Goal: Transaction & Acquisition: Purchase product/service

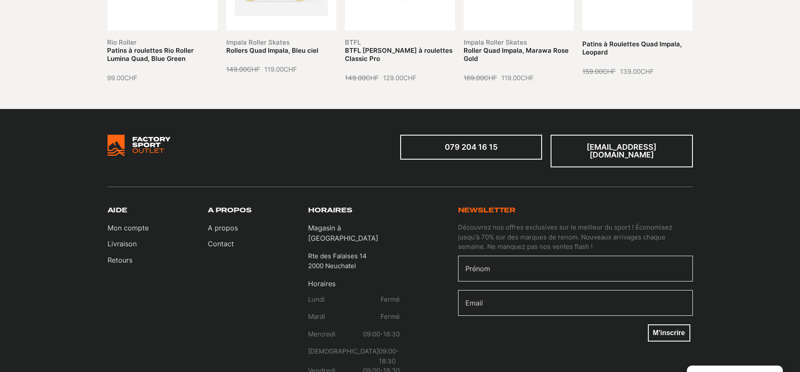
scroll to position [828, 0]
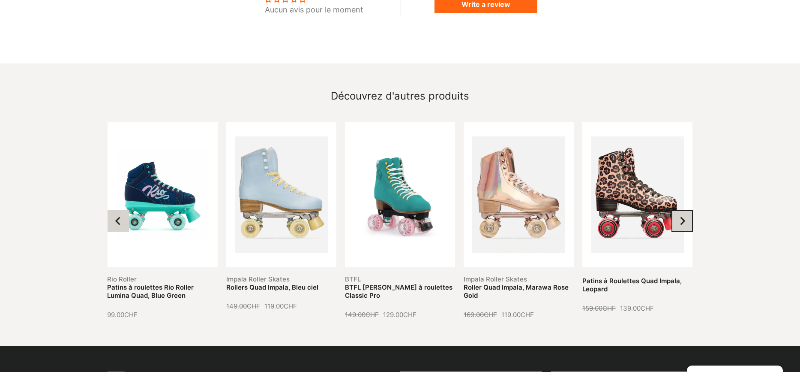
click at [678, 216] on icon "Next slide" at bounding box center [682, 220] width 9 height 9
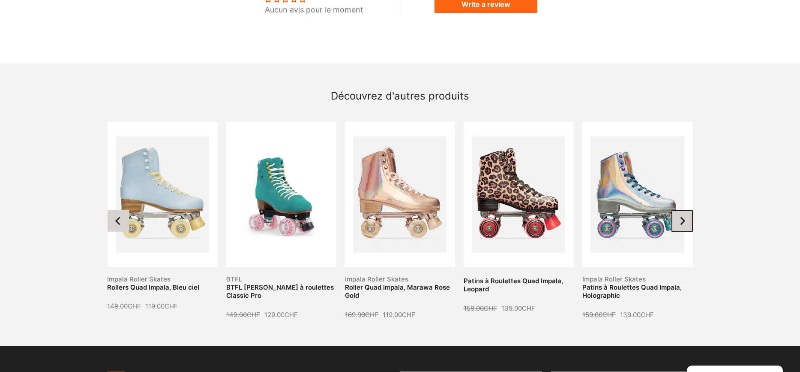
click at [678, 216] on icon "Next slide" at bounding box center [682, 220] width 9 height 9
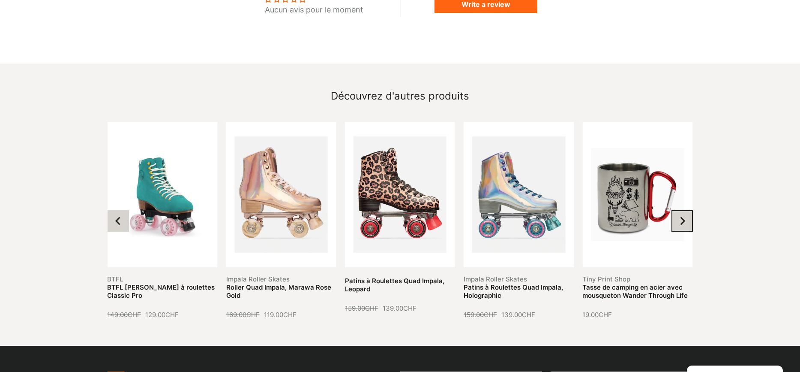
click at [681, 216] on icon "Next slide" at bounding box center [682, 220] width 9 height 9
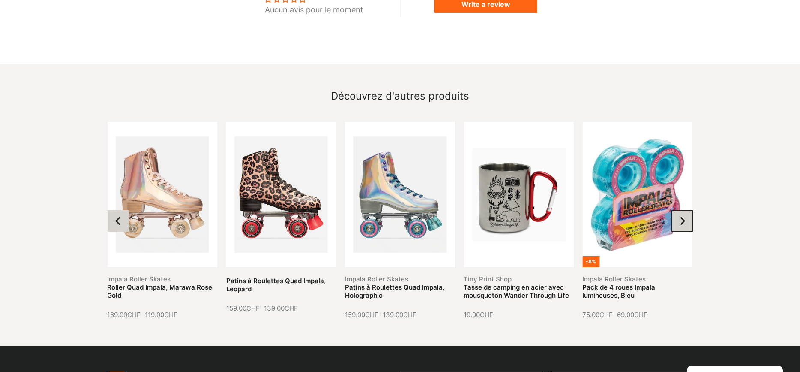
click at [681, 216] on icon "Next slide" at bounding box center [682, 220] width 9 height 9
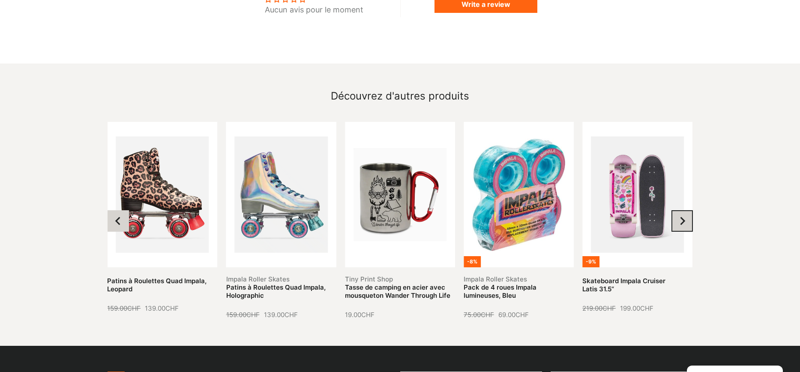
click at [681, 216] on icon "Next slide" at bounding box center [682, 220] width 9 height 9
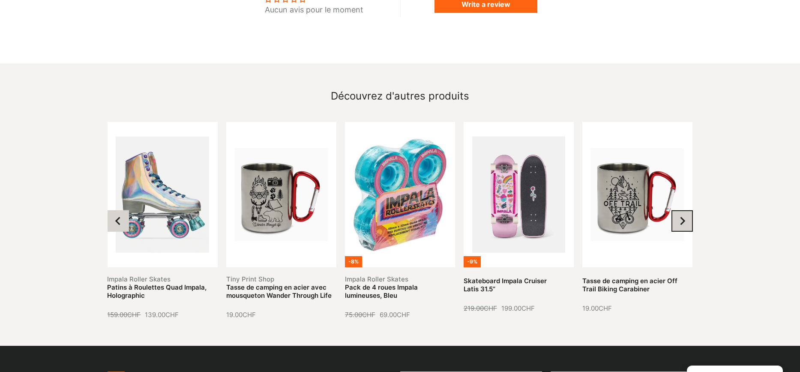
click at [681, 216] on icon "Next slide" at bounding box center [682, 220] width 9 height 9
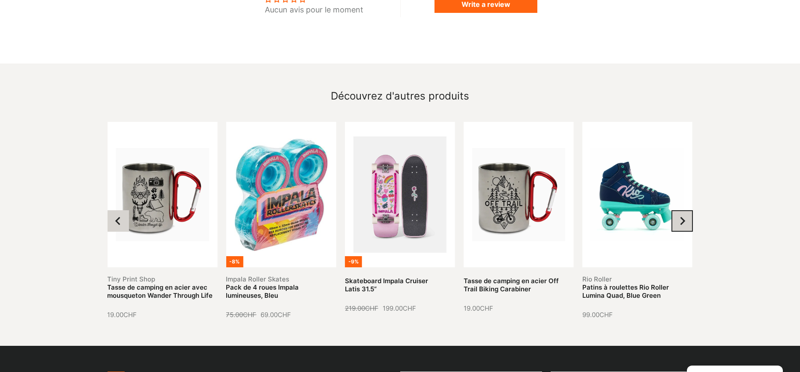
click at [681, 216] on icon "Next slide" at bounding box center [682, 220] width 9 height 9
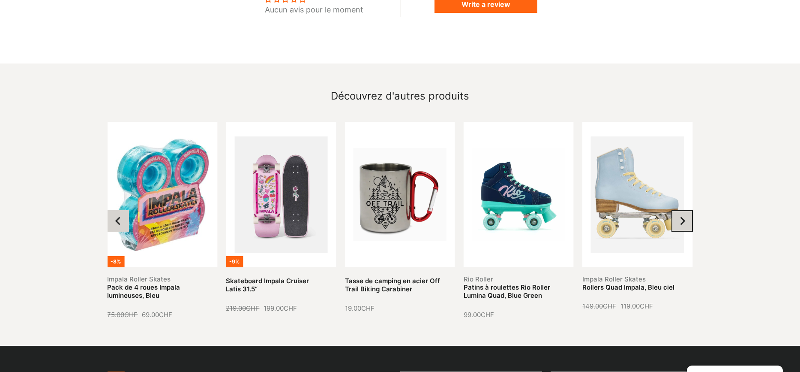
click at [681, 216] on icon "Next slide" at bounding box center [682, 220] width 9 height 9
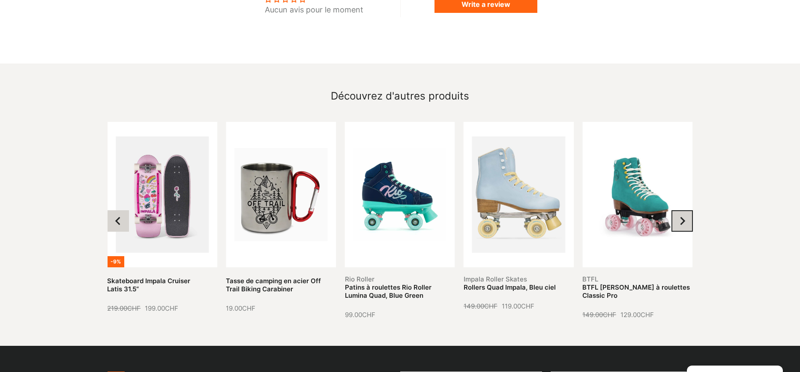
click at [681, 216] on icon "Next slide" at bounding box center [682, 220] width 9 height 9
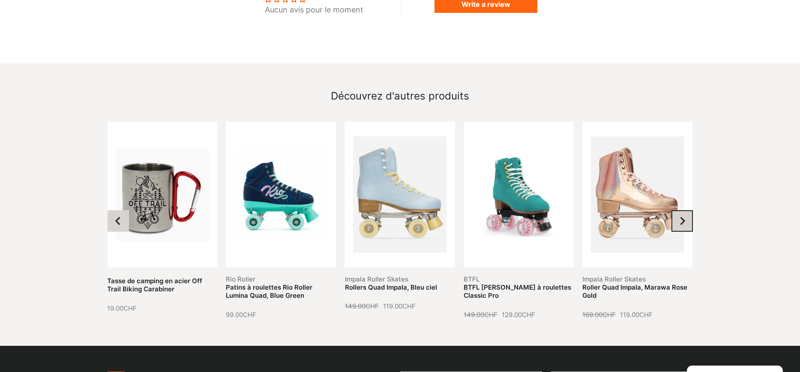
click at [684, 216] on icon "Go to first slide" at bounding box center [682, 220] width 5 height 8
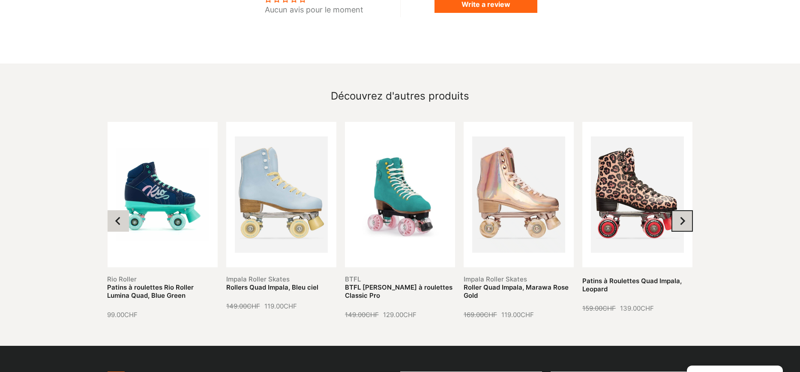
click at [684, 216] on icon "Go to first slide" at bounding box center [682, 220] width 5 height 8
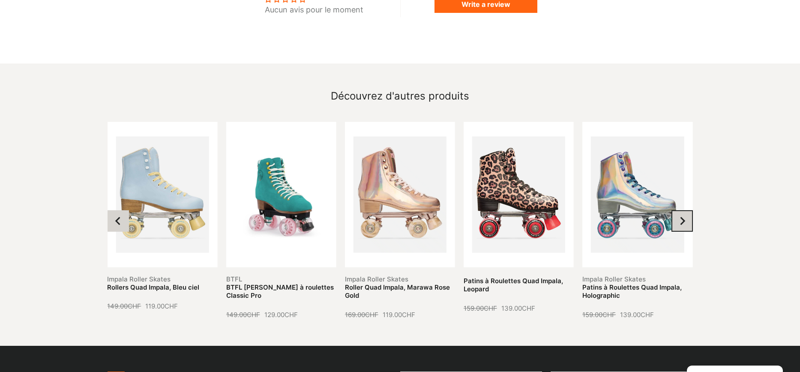
click at [684, 216] on icon "Go to first slide" at bounding box center [682, 220] width 5 height 8
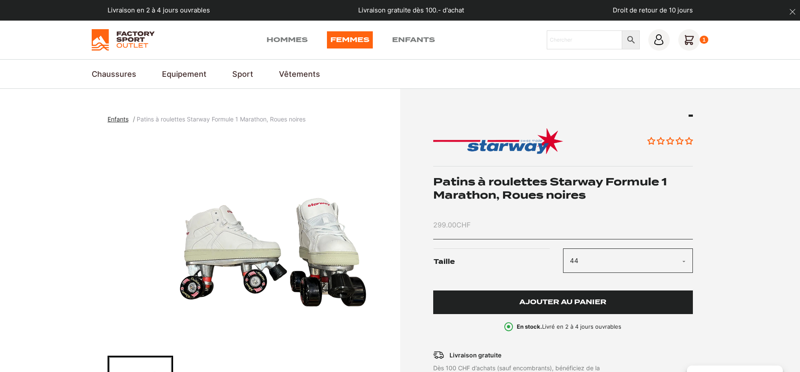
drag, startPoint x: 544, startPoint y: 296, endPoint x: 552, endPoint y: 294, distance: 8.8
click at [546, 296] on button "Ajouter au panier" at bounding box center [563, 302] width 260 height 24
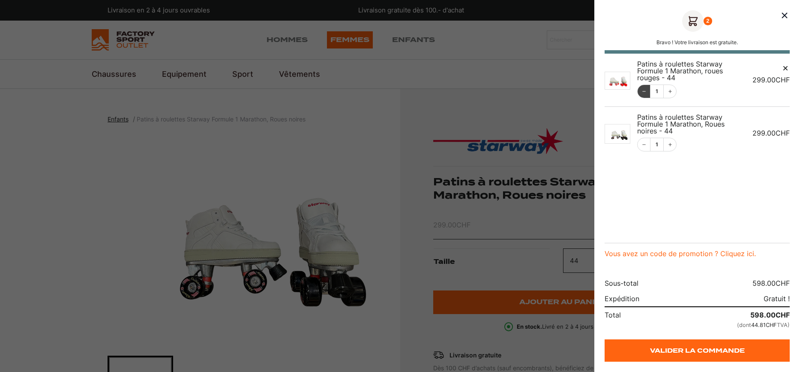
click at [669, 90] on icon "Incrément" at bounding box center [670, 91] width 5 height 5
click at [642, 90] on icon "Décrémentation" at bounding box center [644, 91] width 5 height 5
click at [643, 93] on icon "Décrémentation" at bounding box center [644, 91] width 5 height 5
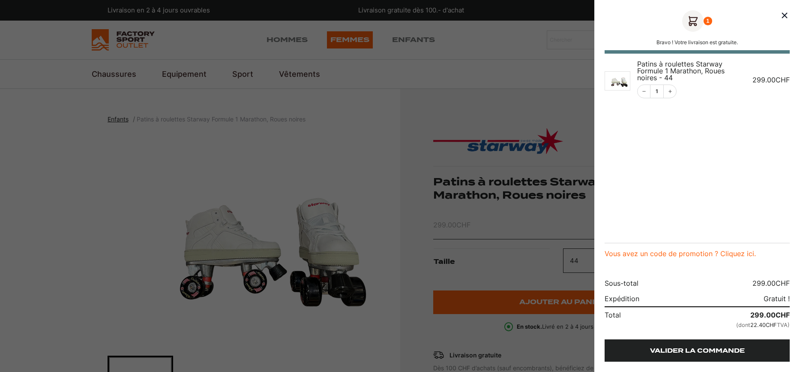
click at [713, 351] on link "Valider la commande" at bounding box center [697, 350] width 185 height 22
click at [695, 348] on link "Valider la commande" at bounding box center [697, 350] width 185 height 22
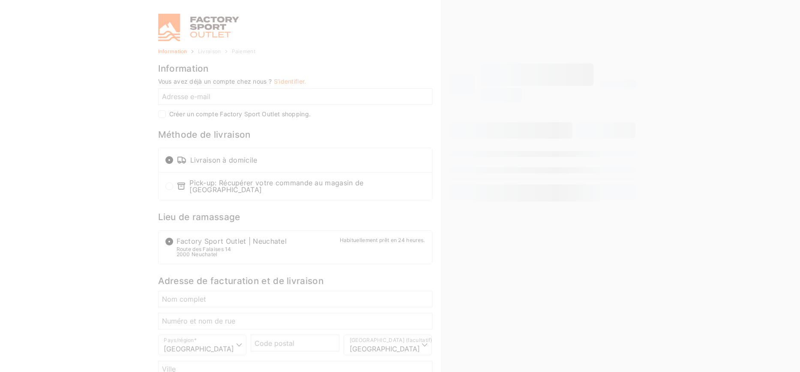
select select "NE"
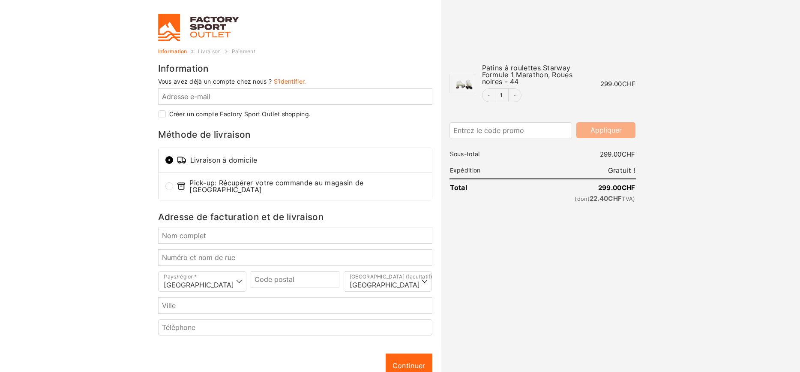
click at [720, 371] on div at bounding box center [400, 372] width 800 height 0
drag, startPoint x: 495, startPoint y: 288, endPoint x: 501, endPoint y: 282, distance: 8.2
click at [496, 371] on div at bounding box center [400, 372] width 800 height 0
click at [207, 20] on link at bounding box center [250, 27] width 184 height 27
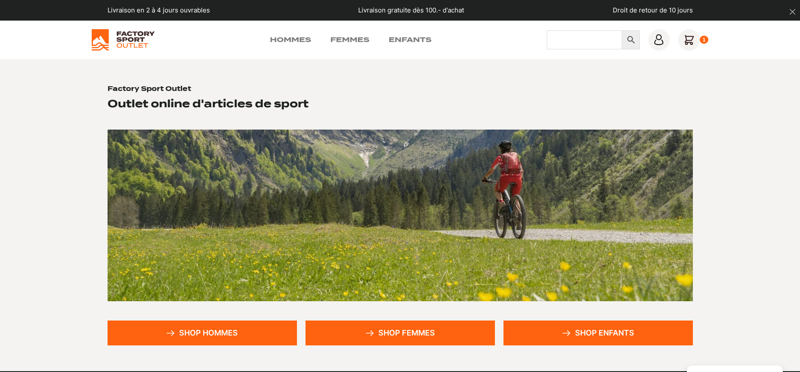
click at [574, 42] on input "Chercher" at bounding box center [584, 39] width 75 height 19
paste input "starway"
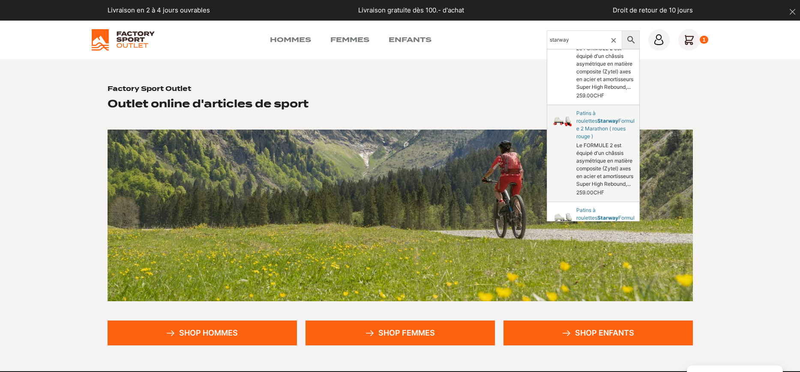
scroll to position [539, 0]
type input "starway"
click at [594, 159] on link "Patins à roulettes Formule 1 Marathon, roues noires" at bounding box center [593, 155] width 92 height 96
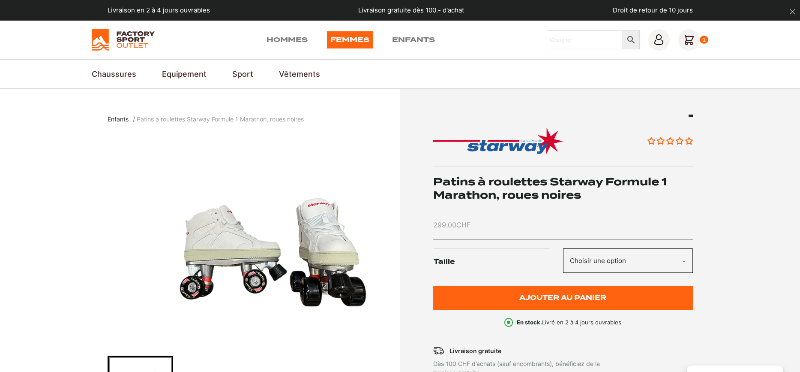
click at [660, 257] on select "Choisir une option 39 40 41 42 43 44 45" at bounding box center [628, 260] width 130 height 24
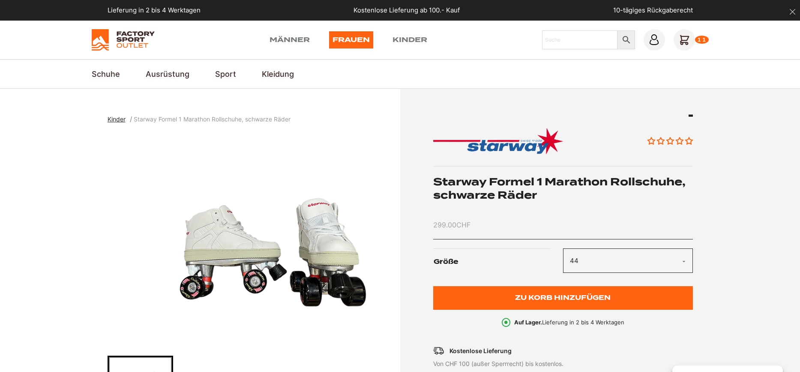
select select "44"
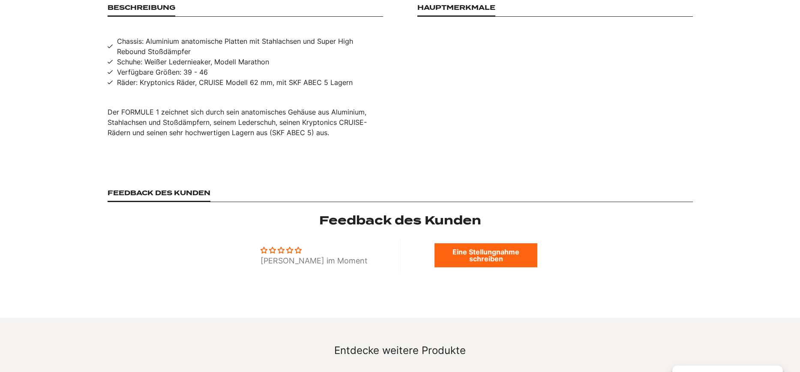
scroll to position [710, 0]
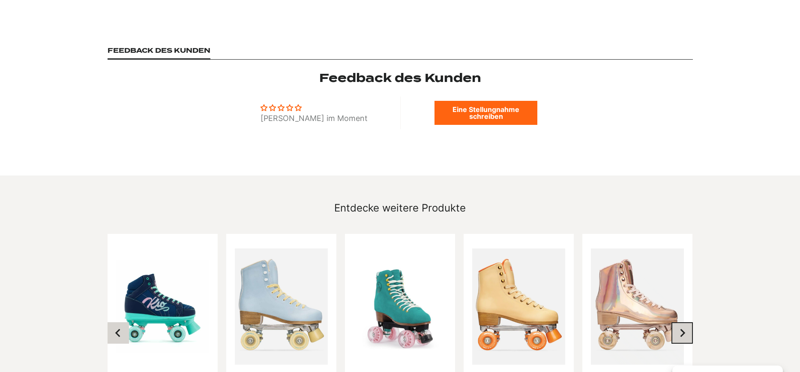
click at [684, 322] on button "Nächster Folie" at bounding box center [682, 332] width 21 height 21
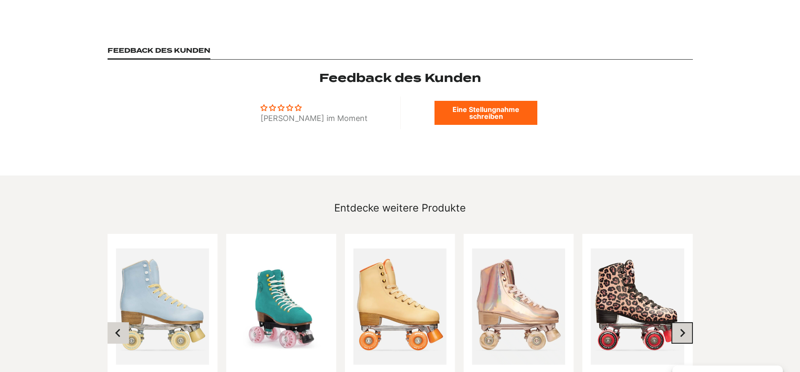
click at [684, 322] on button "Nächster Folie" at bounding box center [682, 332] width 21 height 21
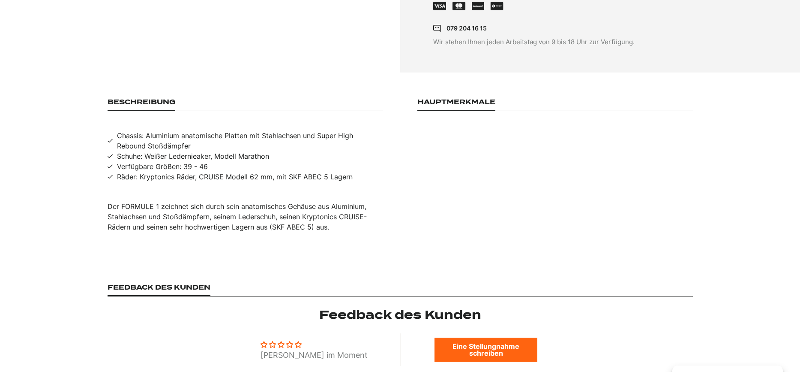
scroll to position [0, 0]
